Goal: Task Accomplishment & Management: Use online tool/utility

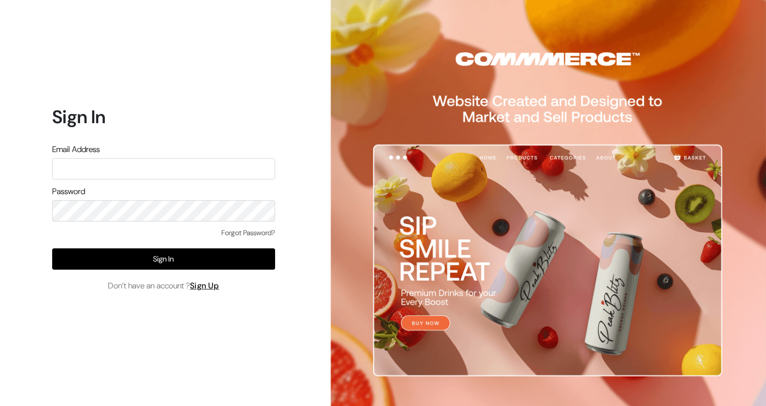
click at [223, 173] on input "text" at bounding box center [163, 168] width 223 height 21
type input "[EMAIL_ADDRESS][DOMAIN_NAME]"
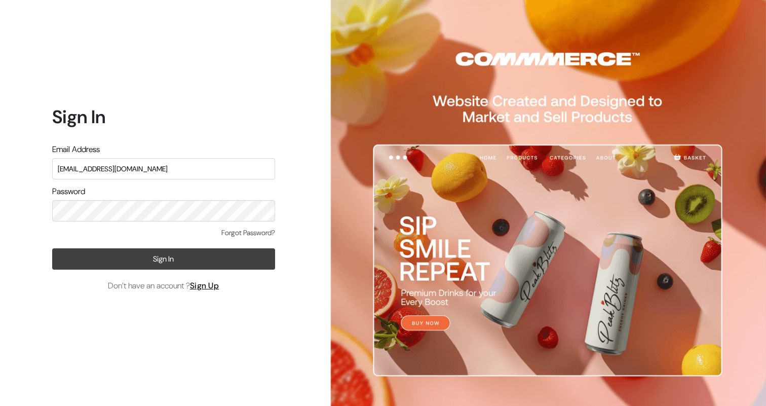
click at [159, 257] on button "Sign In" at bounding box center [163, 258] width 223 height 21
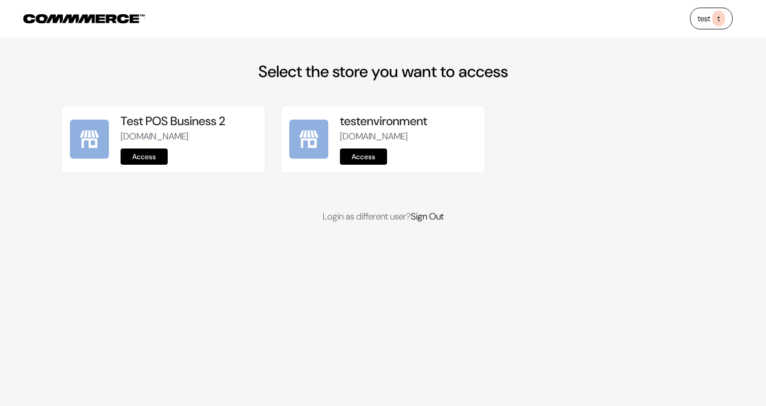
click at [143, 165] on link "Access" at bounding box center [144, 157] width 47 height 16
click at [153, 165] on link "Access" at bounding box center [144, 157] width 47 height 16
